Goal: Task Accomplishment & Management: Use online tool/utility

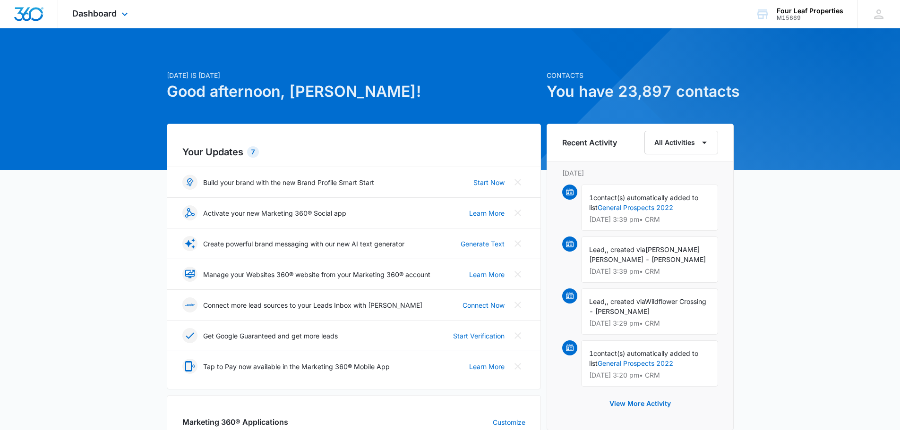
click at [98, 5] on div "Dashboard Apps Reputation Websites Forms CRM Email Social Shop Payments POS Con…" at bounding box center [101, 14] width 86 height 28
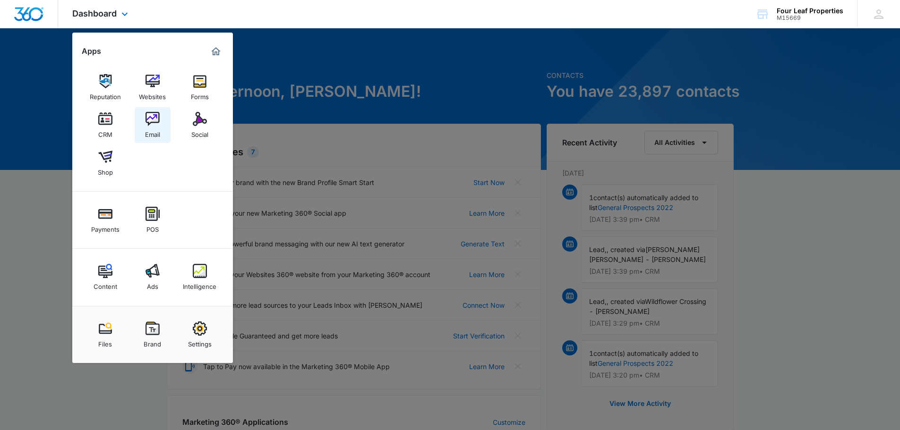
click at [148, 123] on img at bounding box center [152, 119] width 14 height 14
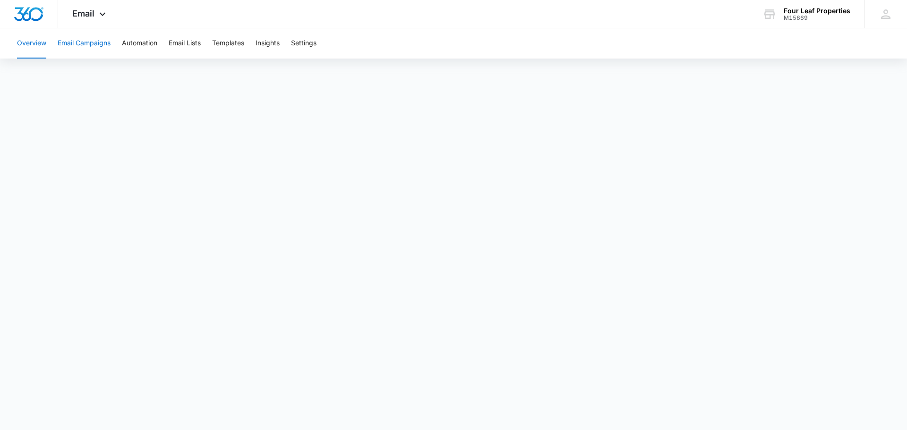
click at [78, 48] on button "Email Campaigns" at bounding box center [84, 43] width 53 height 30
